Goal: Task Accomplishment & Management: Manage account settings

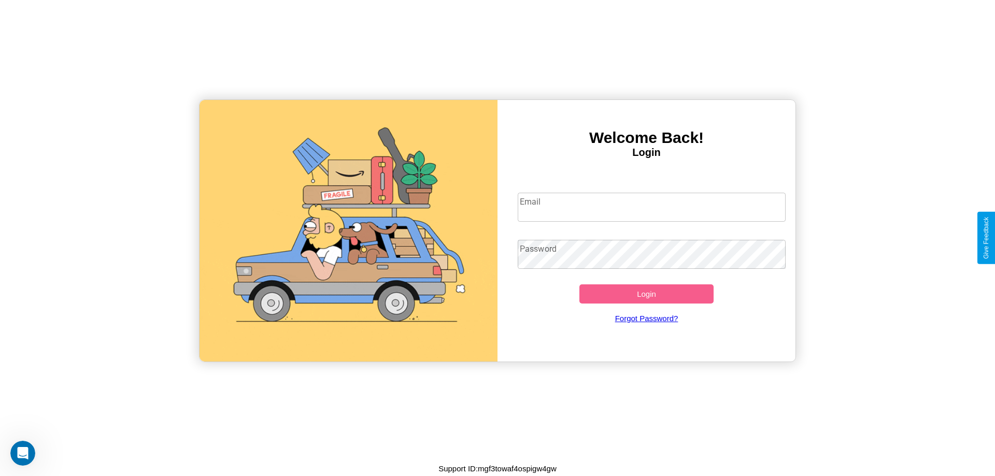
click at [651, 207] on input "Email" at bounding box center [652, 207] width 268 height 29
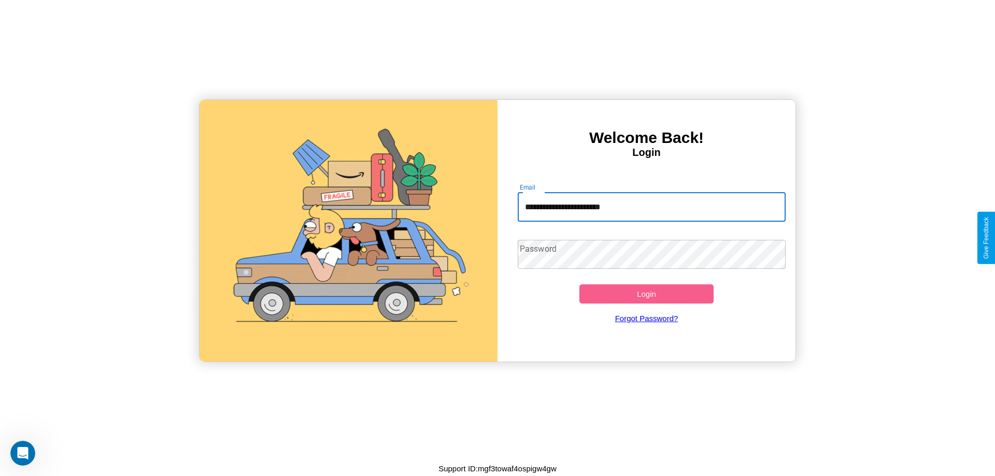
type input "**********"
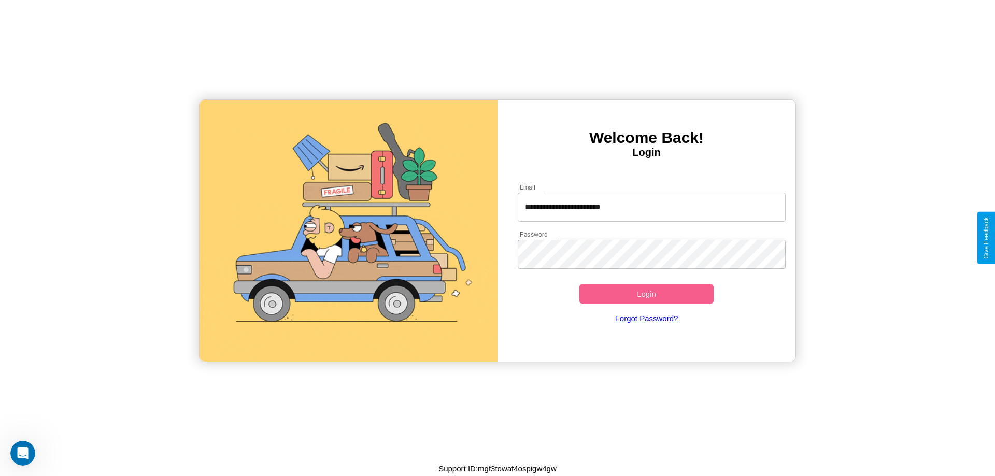
click at [646, 294] on button "Login" at bounding box center [646, 294] width 134 height 19
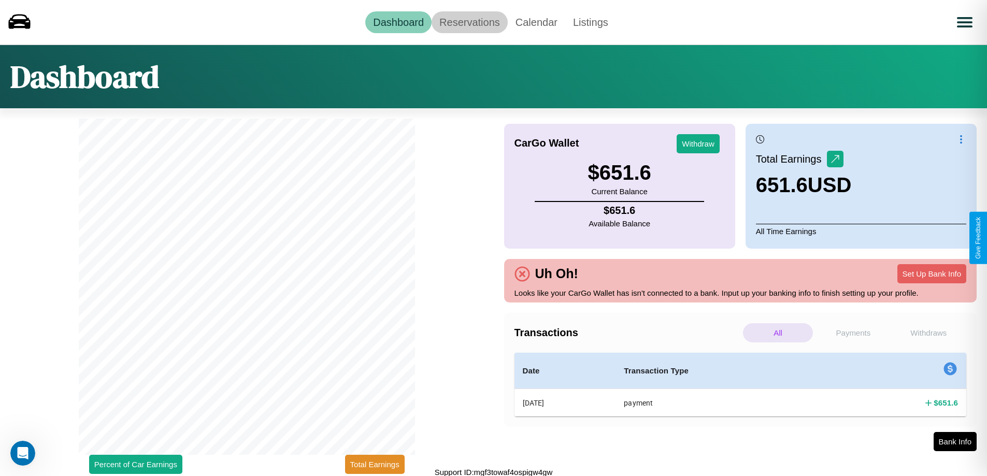
click at [470, 22] on link "Reservations" at bounding box center [470, 22] width 76 height 22
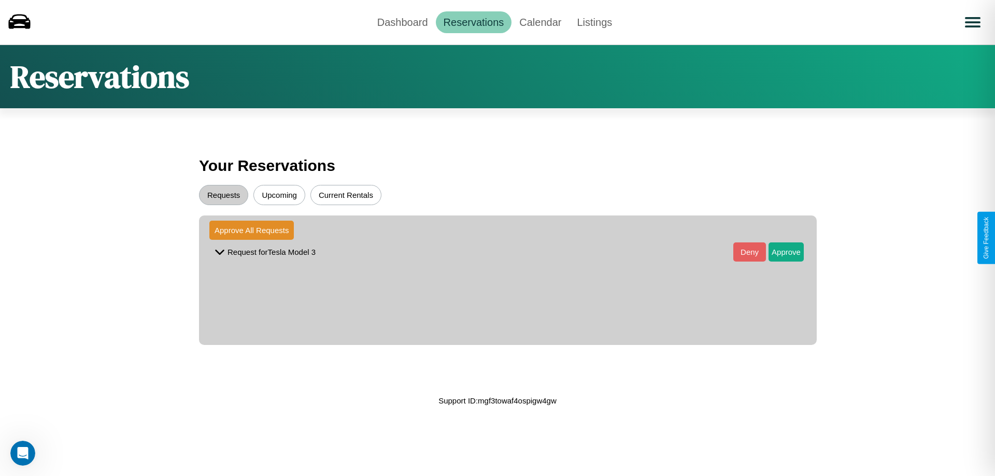
click at [279, 195] on button "Upcoming" at bounding box center [279, 195] width 52 height 20
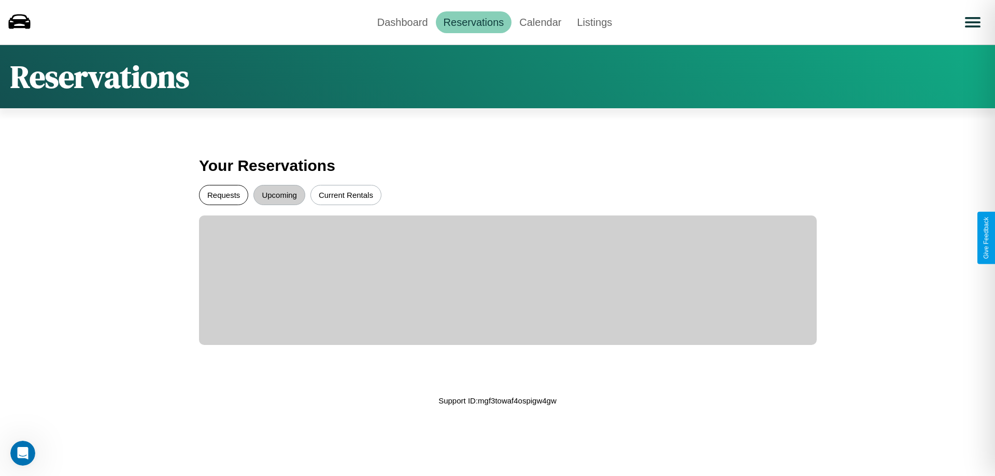
click at [223, 195] on button "Requests" at bounding box center [223, 195] width 49 height 20
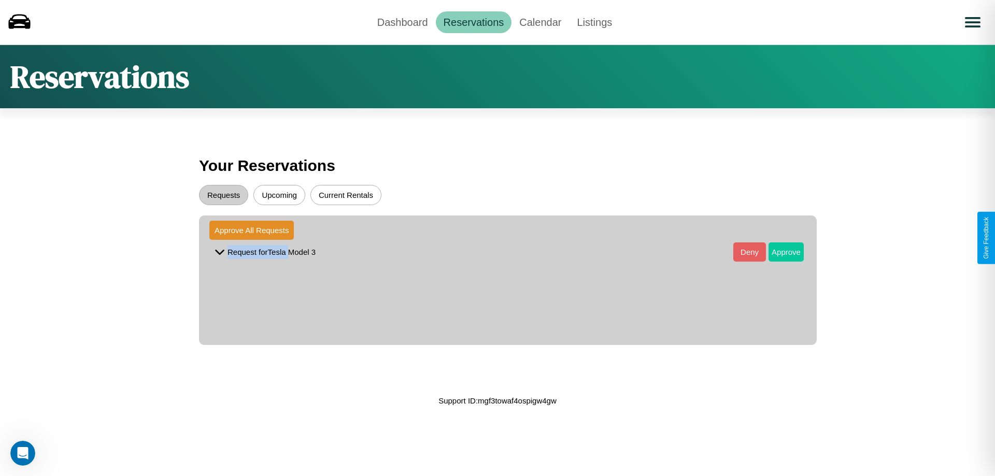
click at [778, 252] on button "Approve" at bounding box center [786, 252] width 35 height 19
